Goal: Information Seeking & Learning: Find specific fact

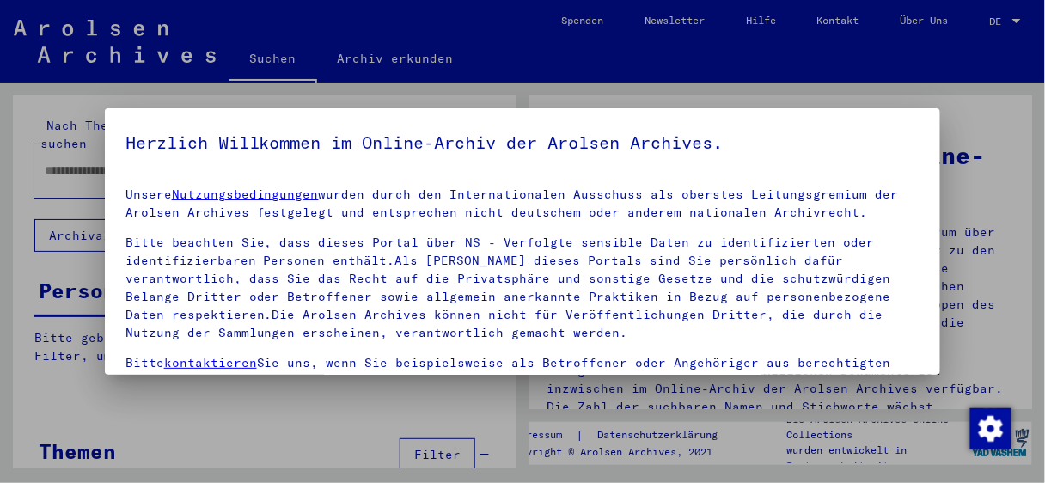
click at [136, 149] on h5 "Herzlich Willkommen im Online-Archiv der Arolsen Archives." at bounding box center [522, 143] width 795 height 28
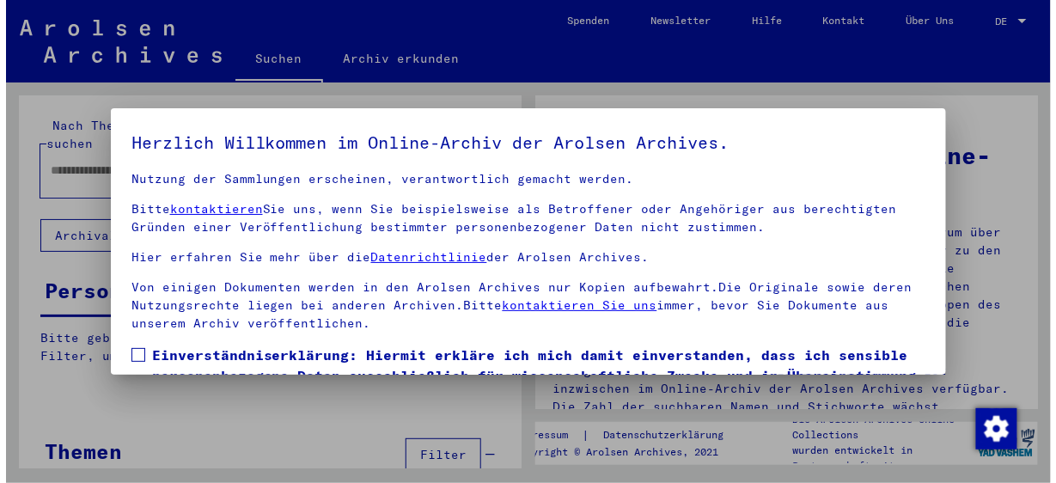
scroll to position [134, 0]
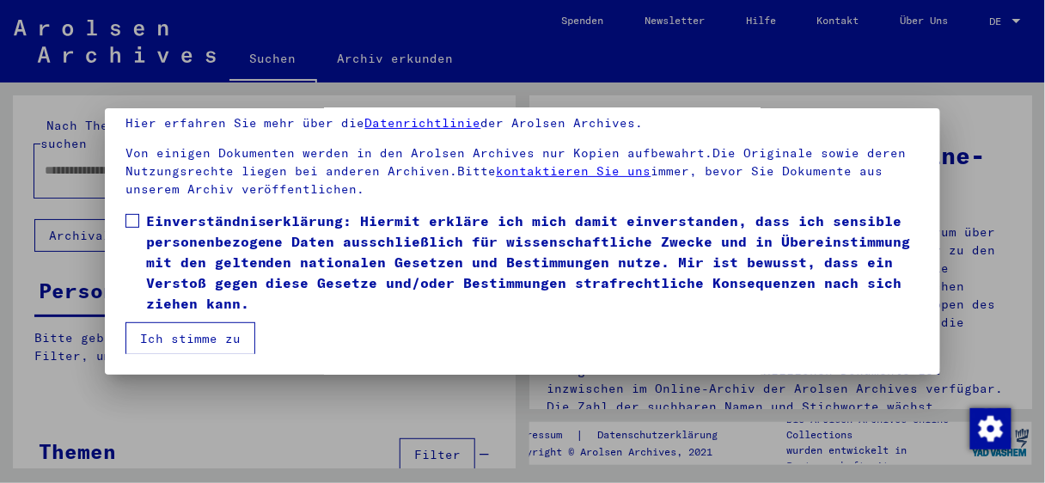
click at [127, 219] on span at bounding box center [132, 221] width 14 height 14
click at [142, 342] on button "Ich stimme zu" at bounding box center [190, 338] width 130 height 33
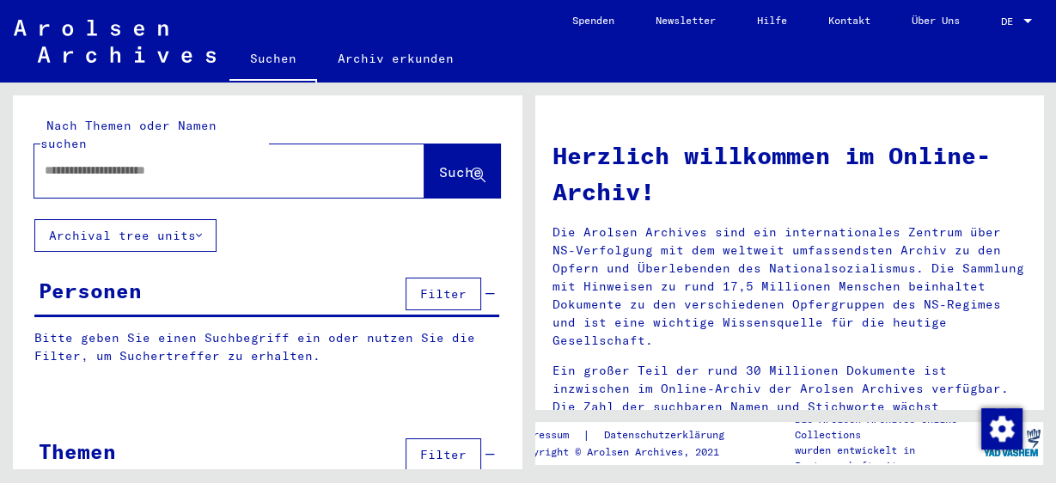
click at [228, 162] on input "text" at bounding box center [209, 171] width 328 height 18
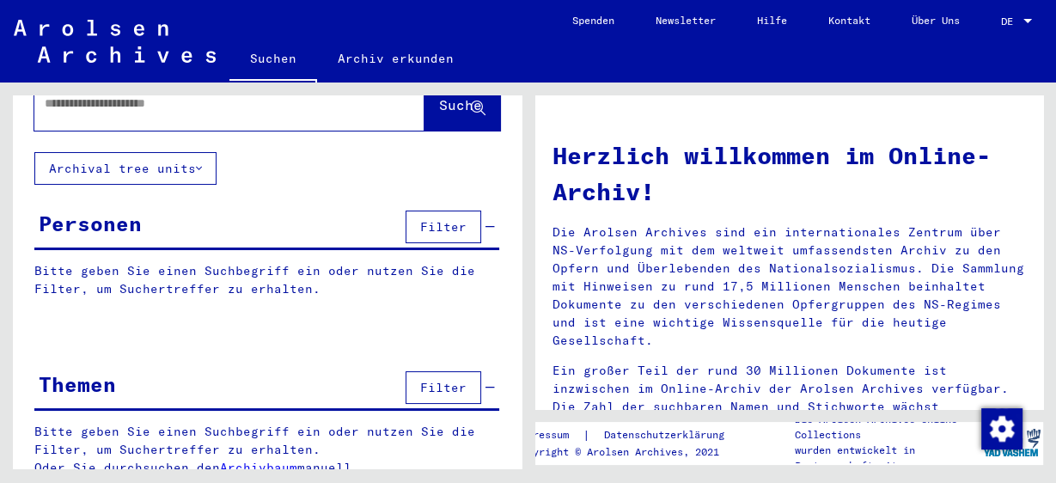
scroll to position [0, 0]
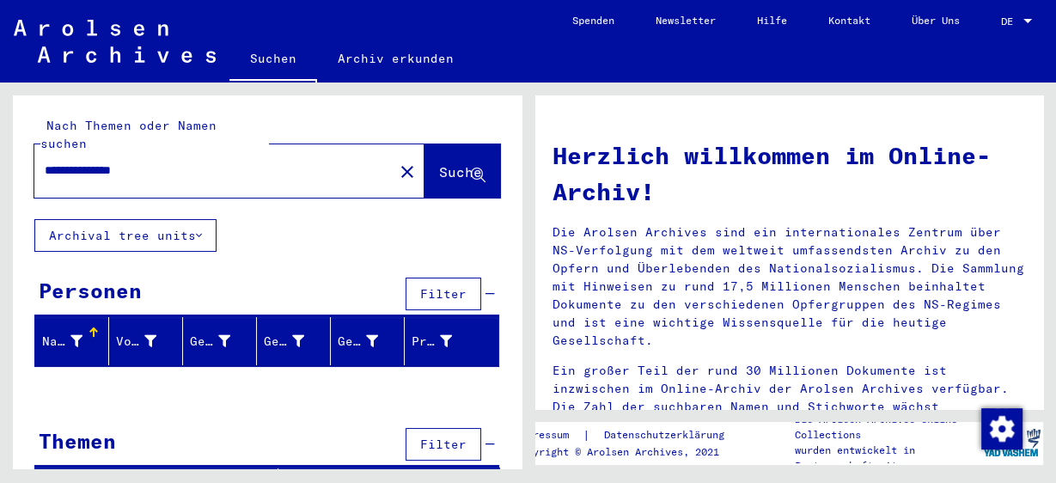
scroll to position [9, 0]
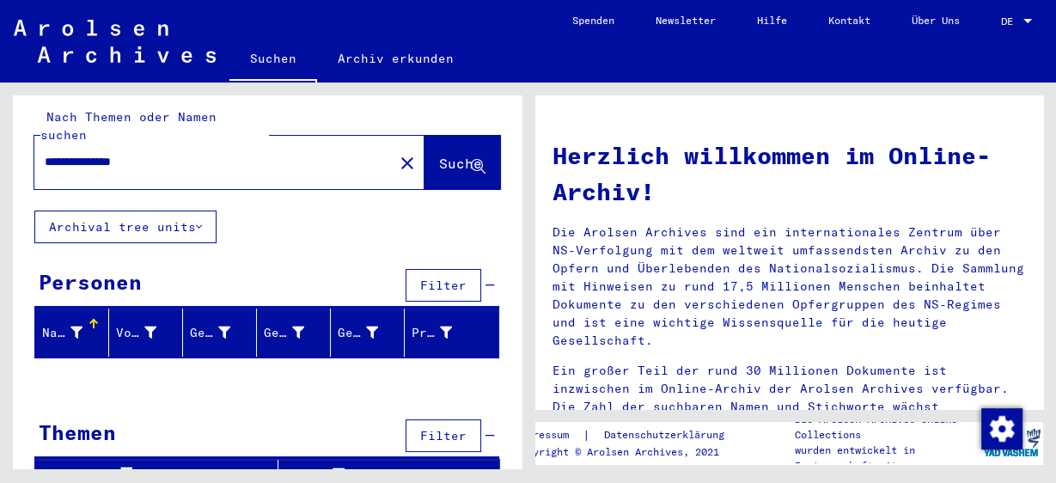
drag, startPoint x: 91, startPoint y: 145, endPoint x: 0, endPoint y: 152, distance: 91.4
click at [0, 152] on div "**********" at bounding box center [264, 276] width 528 height 386
type input "*********"
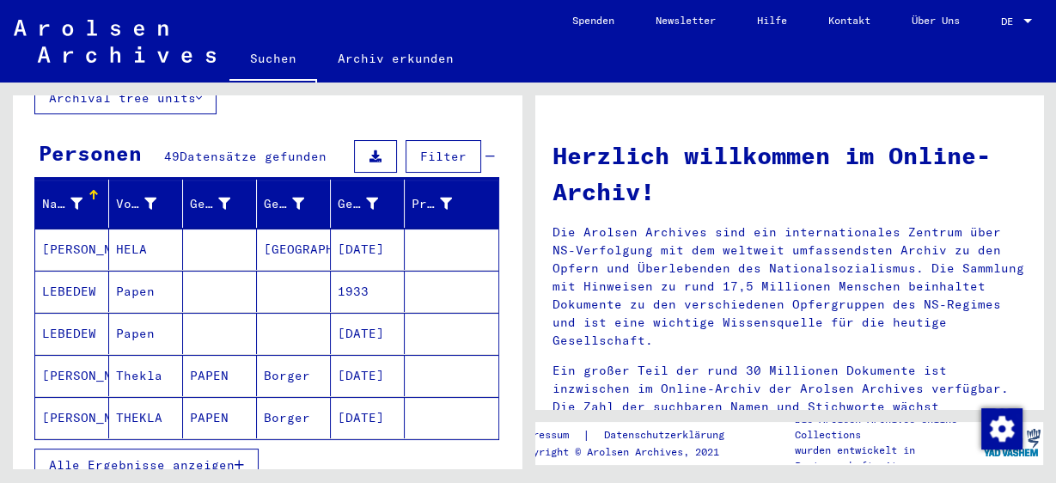
scroll to position [206, 0]
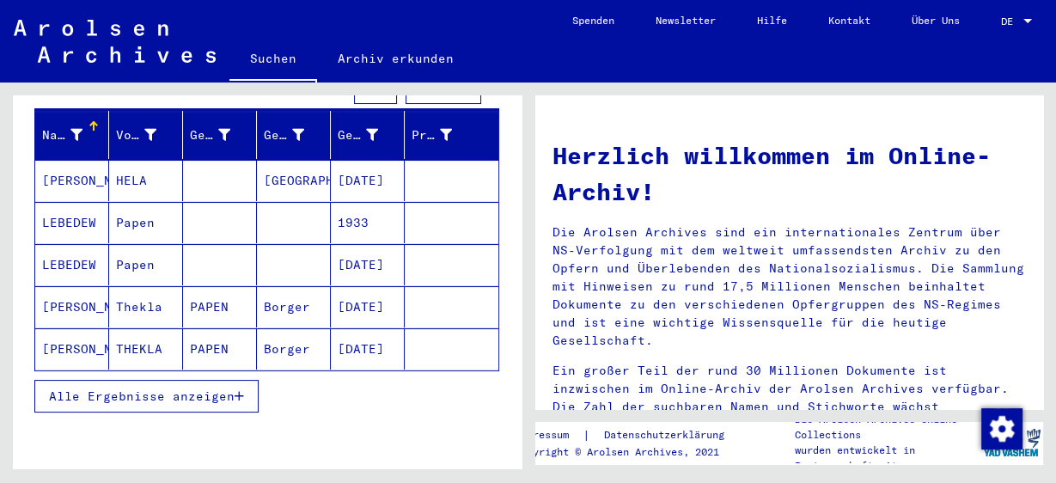
click at [126, 388] on span "Alle Ergebnisse anzeigen" at bounding box center [142, 395] width 186 height 15
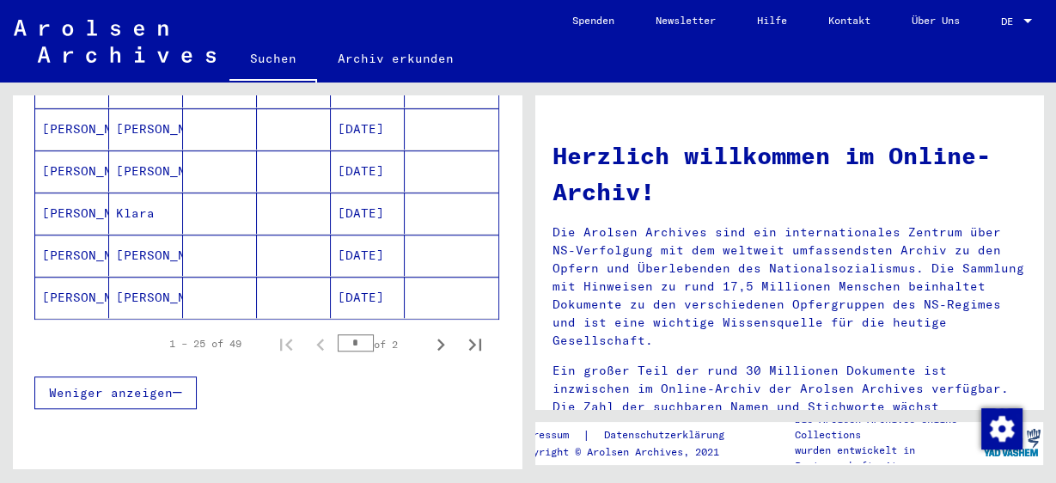
scroll to position [1031, 0]
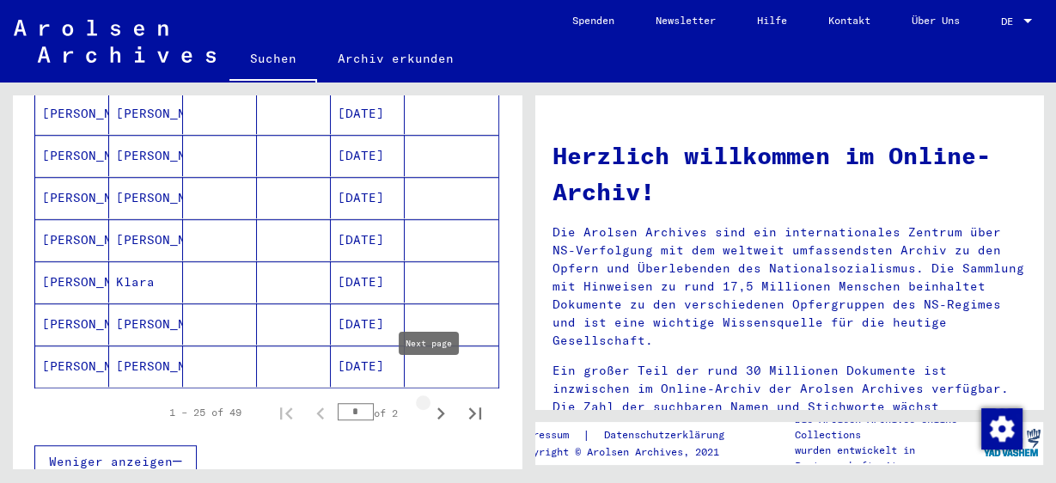
click at [429, 401] on icon "Next page" at bounding box center [441, 413] width 24 height 24
type input "*"
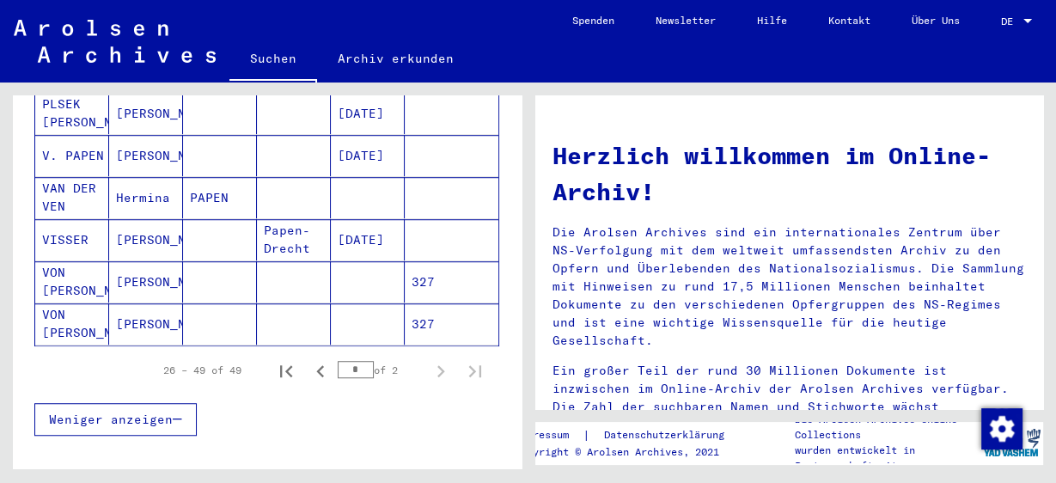
click at [249, 261] on mat-cell at bounding box center [220, 281] width 74 height 41
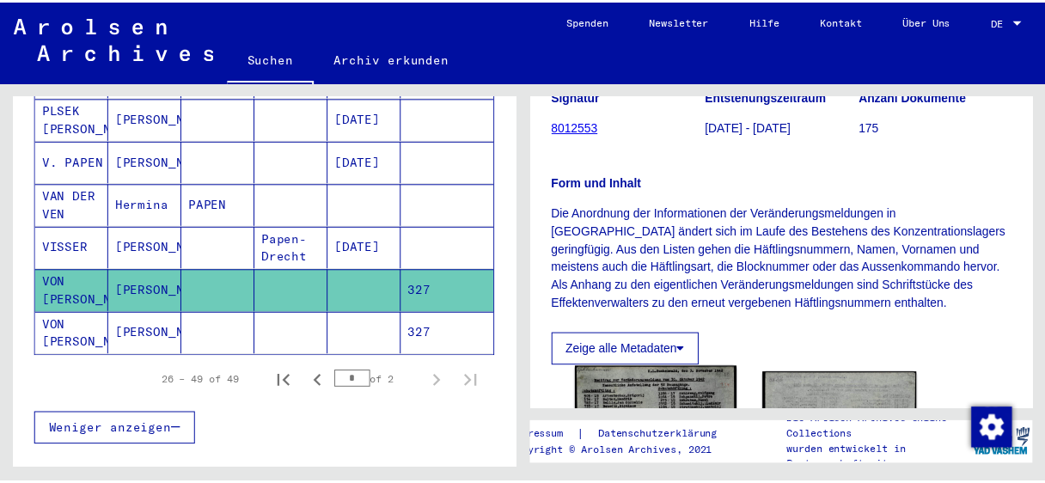
scroll to position [344, 0]
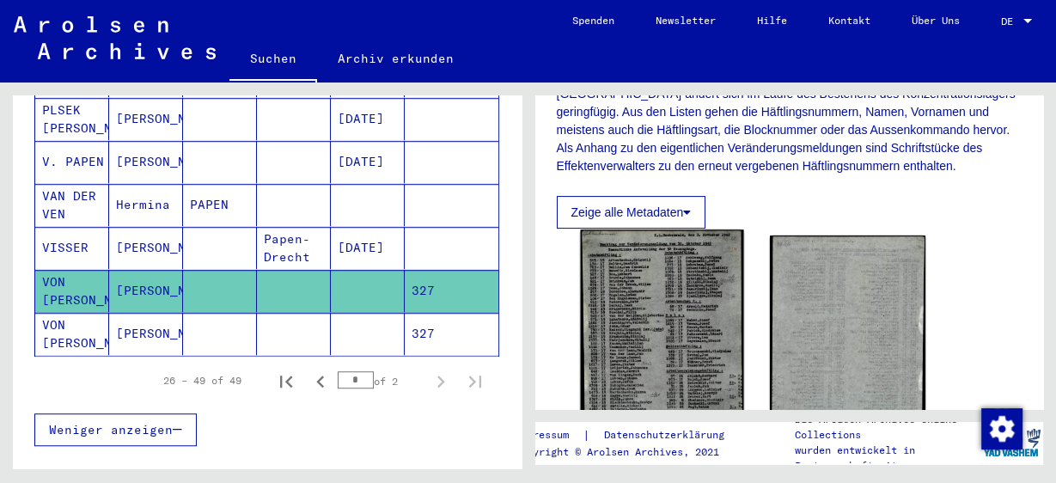
click at [705, 309] on img at bounding box center [661, 344] width 163 height 231
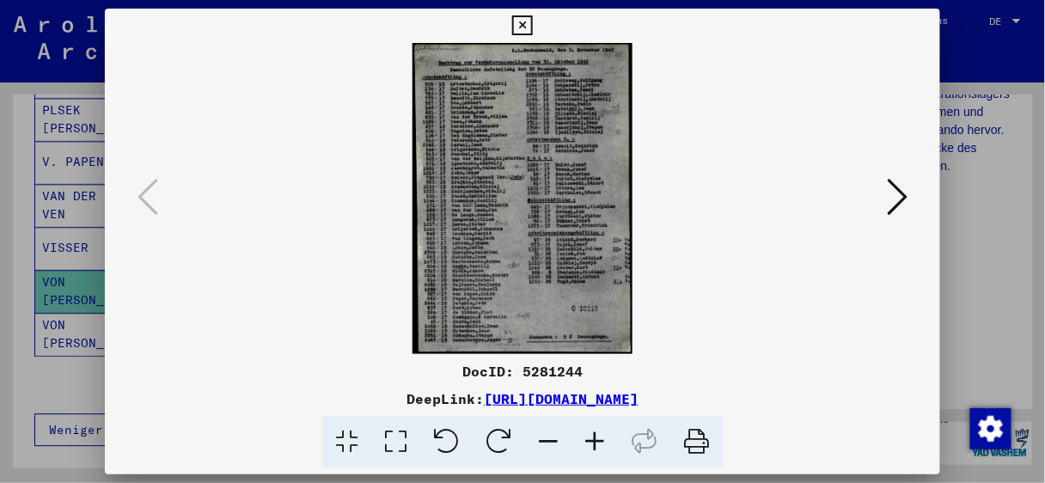
click at [588, 438] on icon at bounding box center [595, 442] width 46 height 52
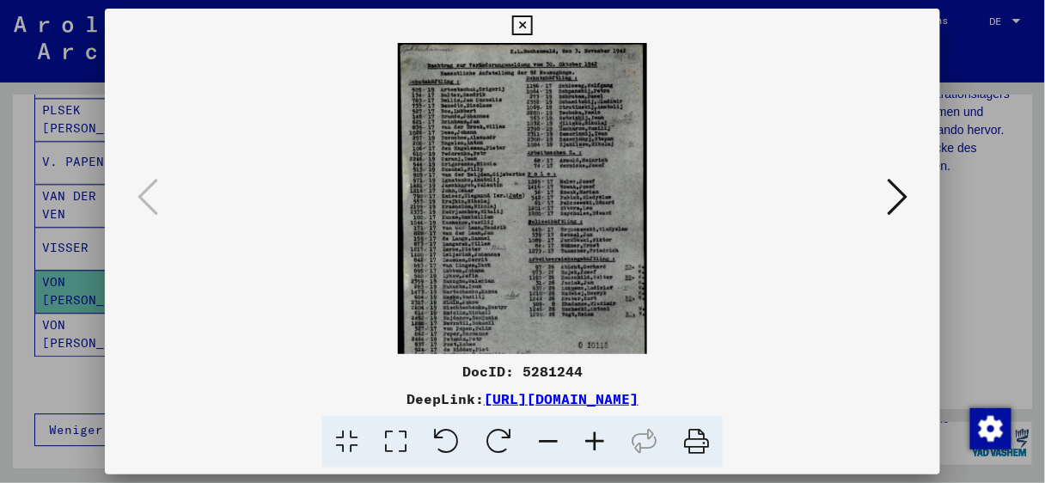
click at [588, 438] on icon at bounding box center [595, 442] width 46 height 52
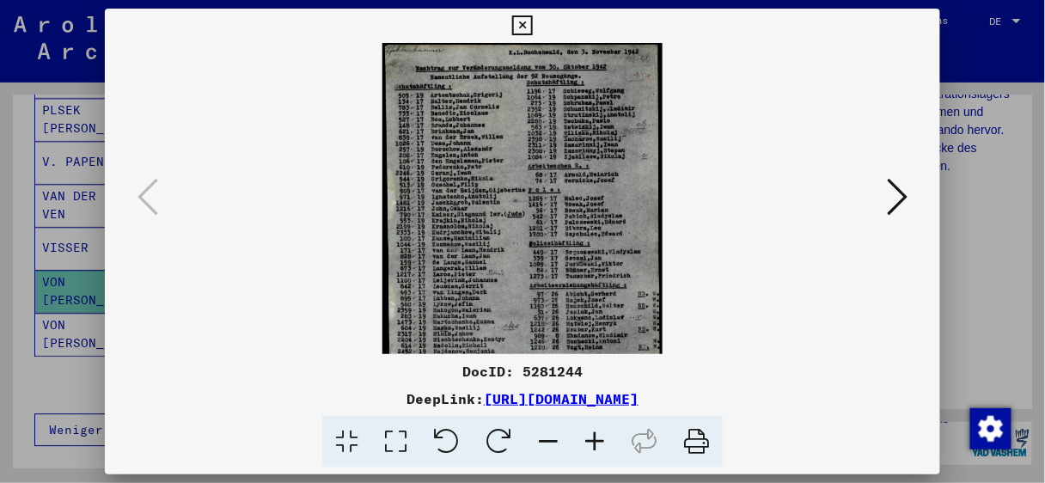
click at [588, 438] on icon at bounding box center [595, 442] width 46 height 52
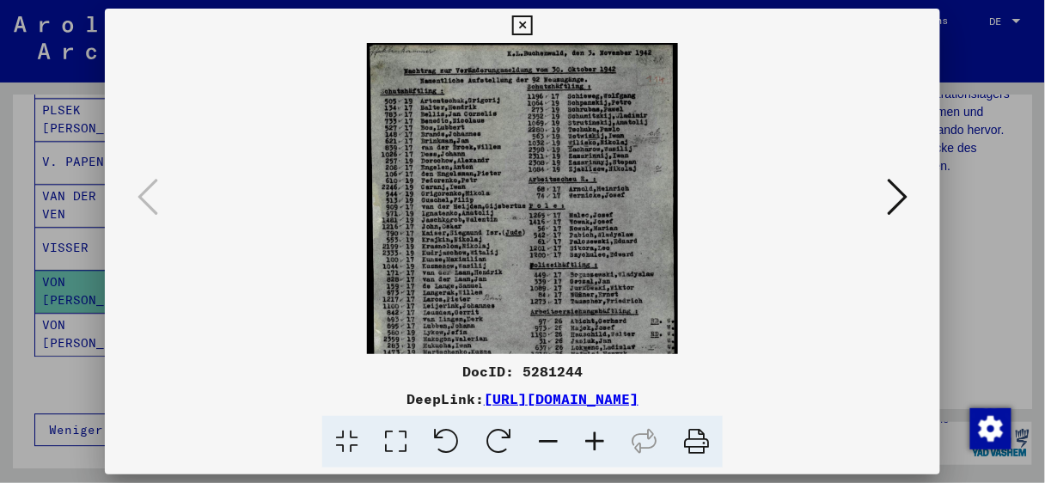
click at [588, 438] on icon at bounding box center [595, 442] width 46 height 52
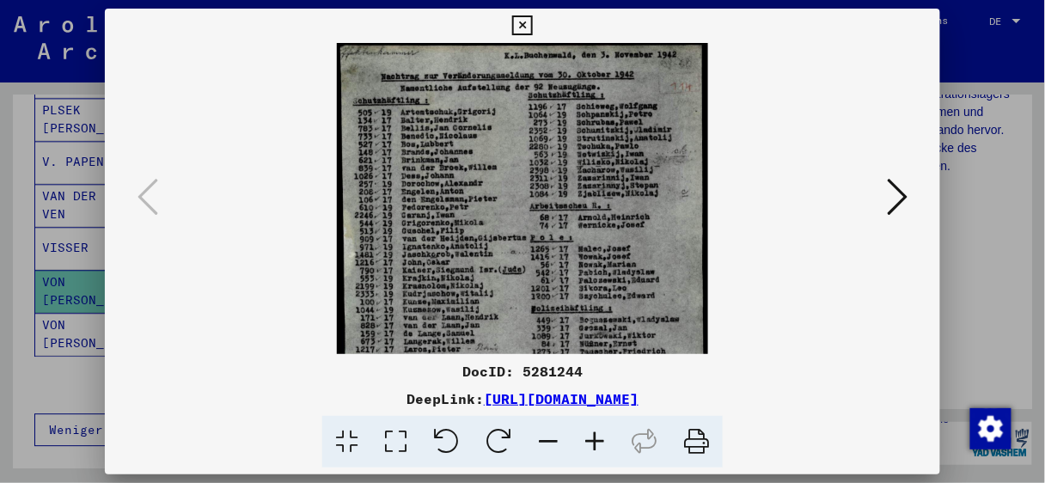
click at [588, 438] on icon at bounding box center [595, 442] width 46 height 52
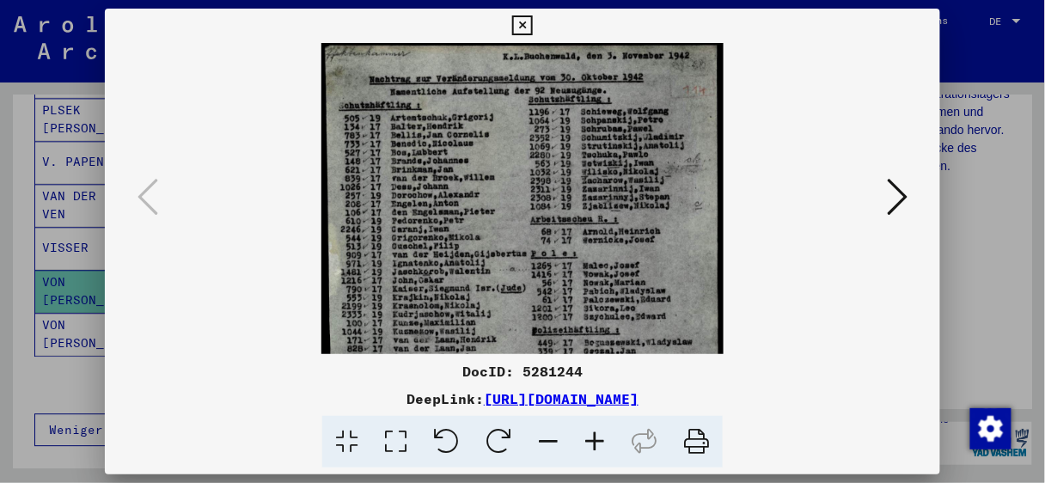
click at [588, 438] on icon at bounding box center [595, 442] width 46 height 52
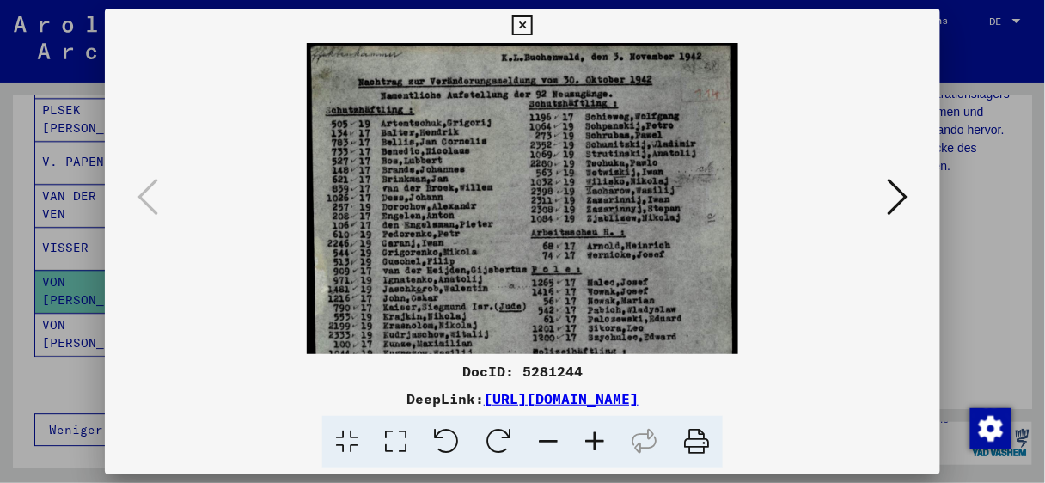
click at [588, 438] on icon at bounding box center [595, 442] width 46 height 52
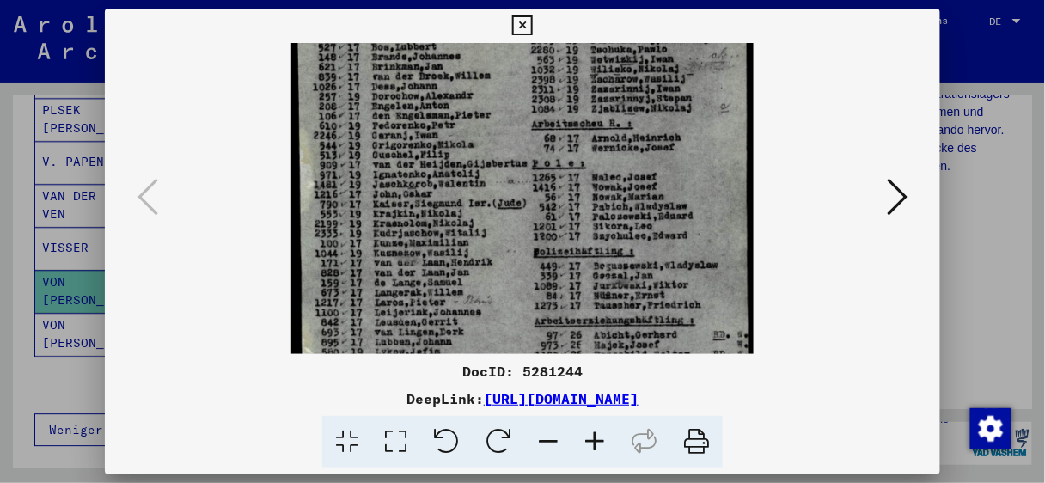
scroll to position [151, 0]
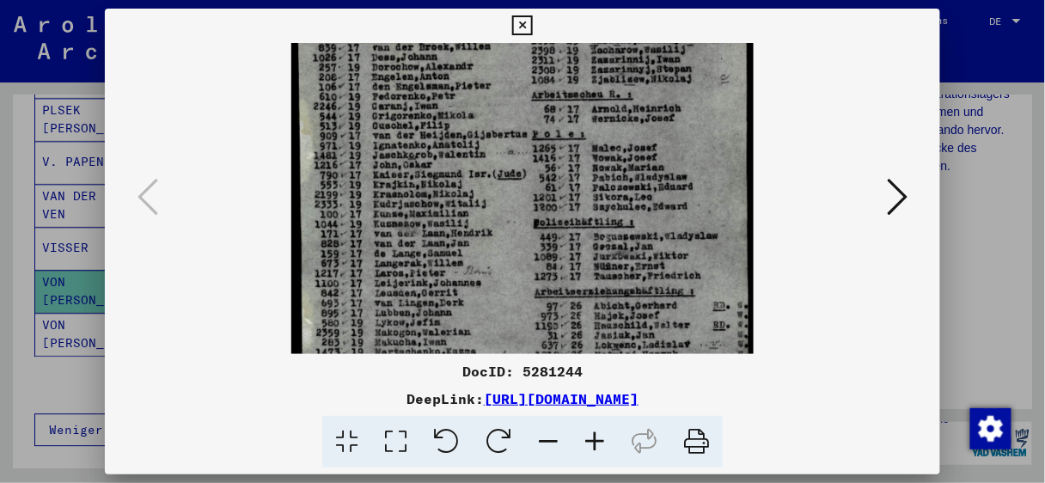
drag, startPoint x: 603, startPoint y: 320, endPoint x: 596, endPoint y: 168, distance: 151.5
click at [596, 168] on img at bounding box center [522, 219] width 462 height 655
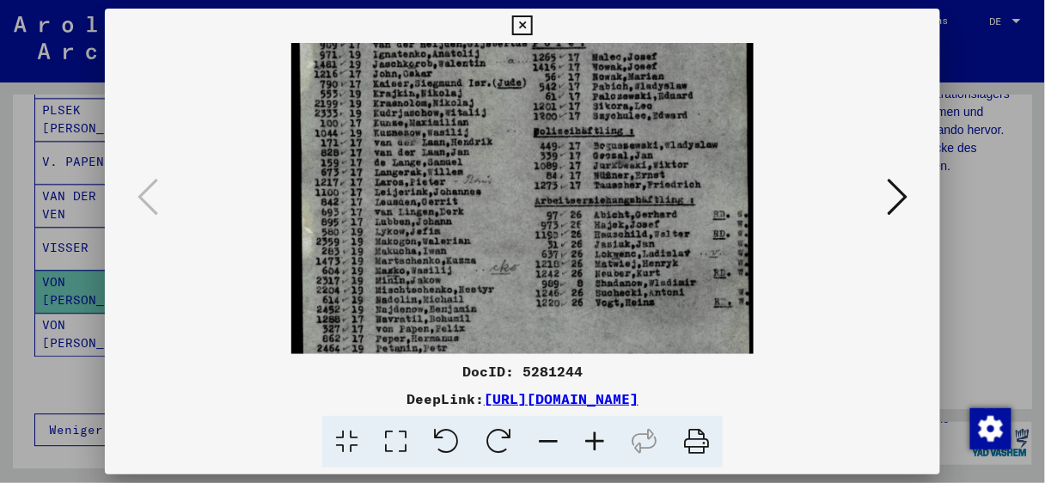
scroll to position [252, 0]
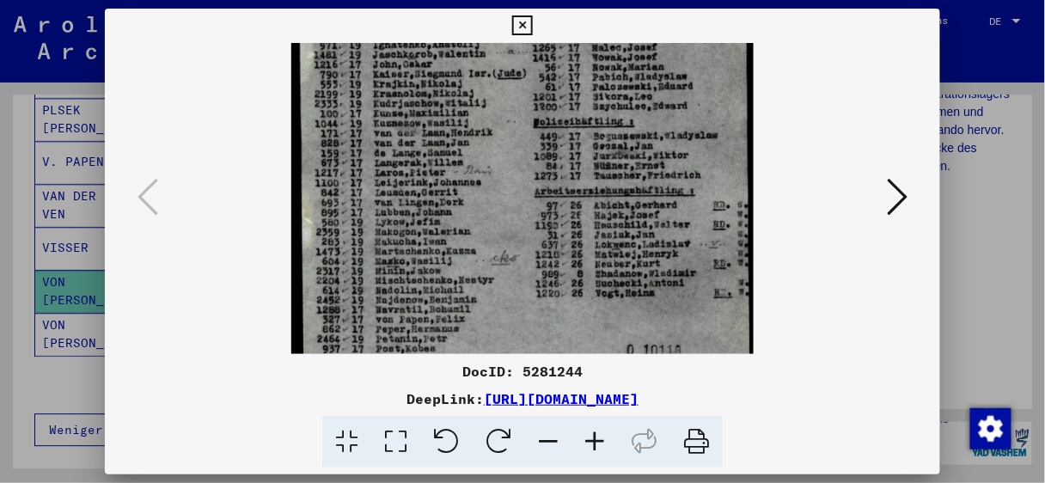
drag, startPoint x: 616, startPoint y: 286, endPoint x: 617, endPoint y: 187, distance: 98.8
click at [617, 187] on img at bounding box center [522, 118] width 462 height 655
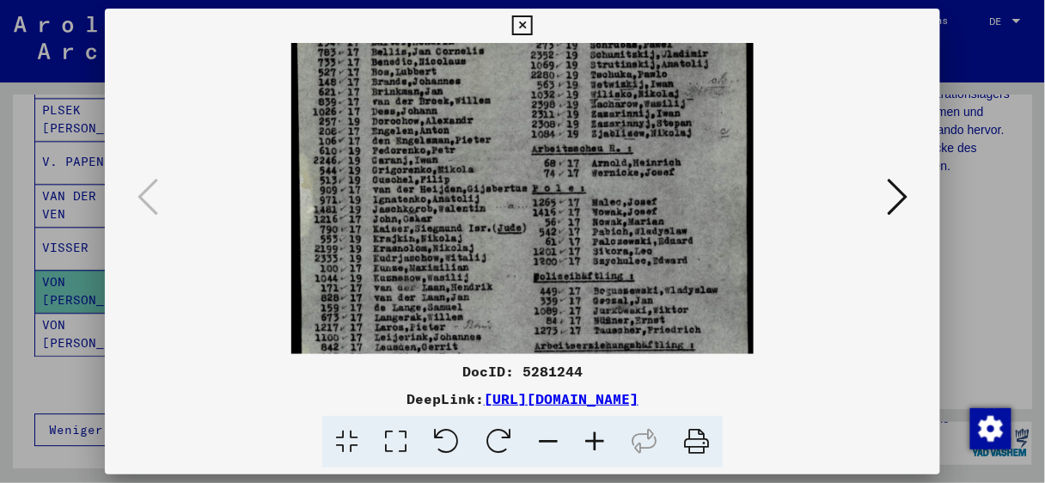
scroll to position [52, 0]
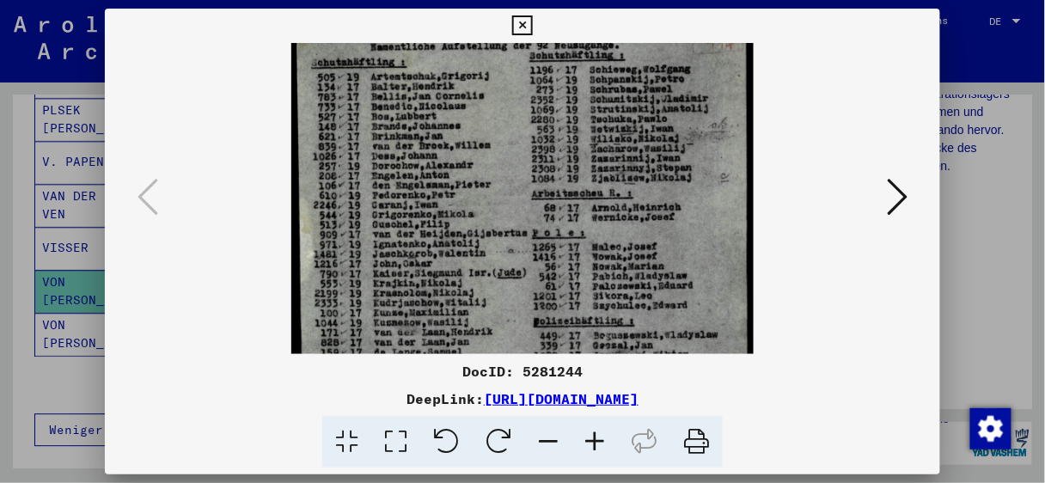
drag, startPoint x: 600, startPoint y: 308, endPoint x: 538, endPoint y: 292, distance: 63.8
click at [528, 482] on html "Suchen Archiv erkunden Spenden Newsletter Hilfe Kontakt Über Uns Suchen Archiv …" at bounding box center [522, 241] width 1045 height 483
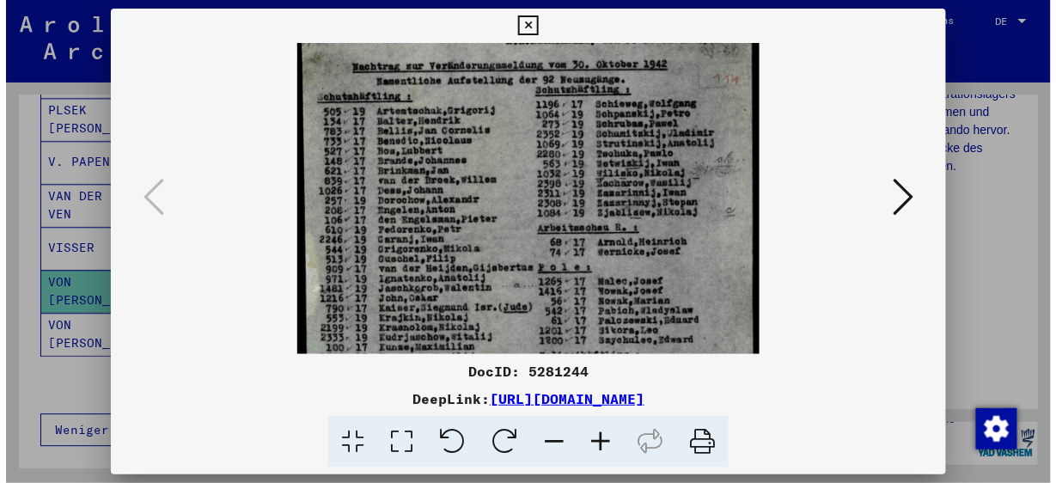
scroll to position [0, 0]
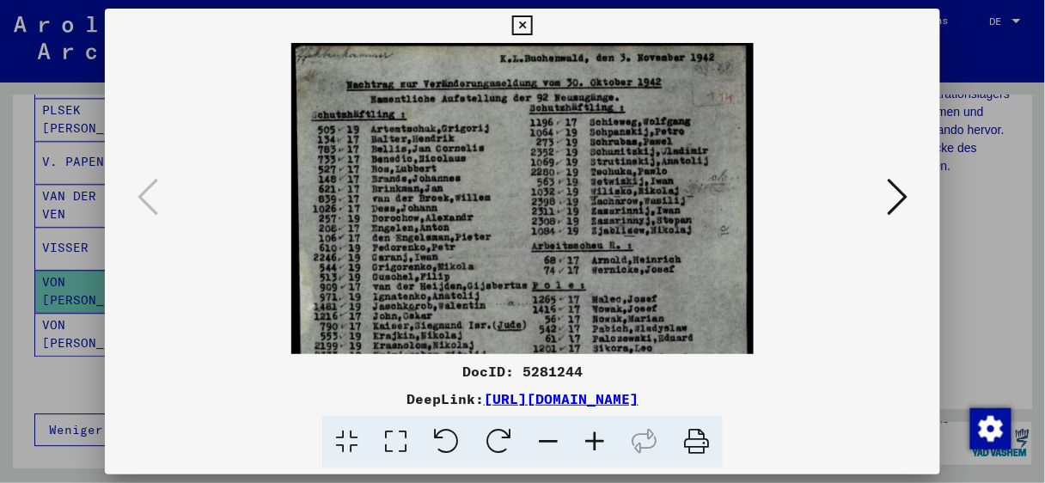
drag, startPoint x: 561, startPoint y: 201, endPoint x: 603, endPoint y: 404, distance: 207.2
click at [603, 404] on div "DocID: 5281244 DeepLink: [URL][DOMAIN_NAME]" at bounding box center [523, 239] width 836 height 460
click at [982, 229] on div at bounding box center [522, 241] width 1045 height 483
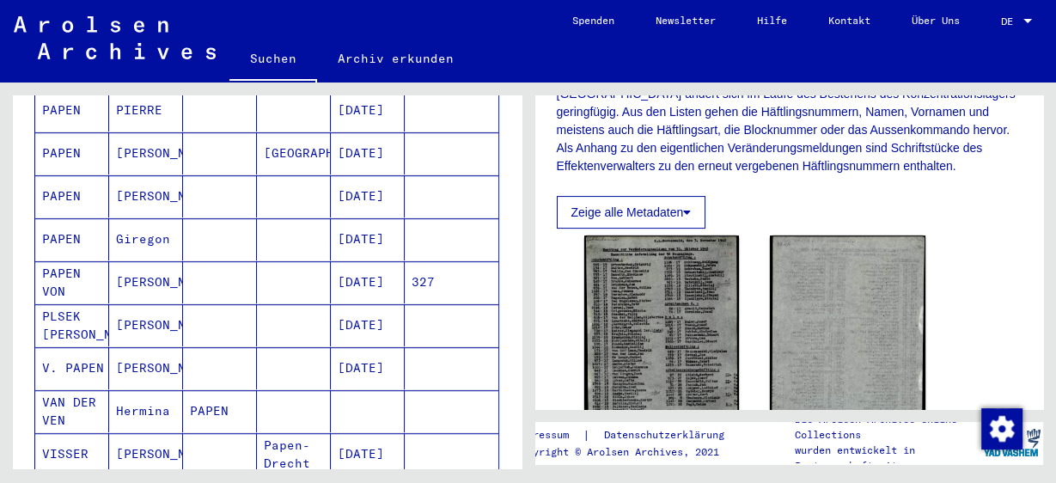
scroll to position [767, 0]
